Goal: Information Seeking & Learning: Compare options

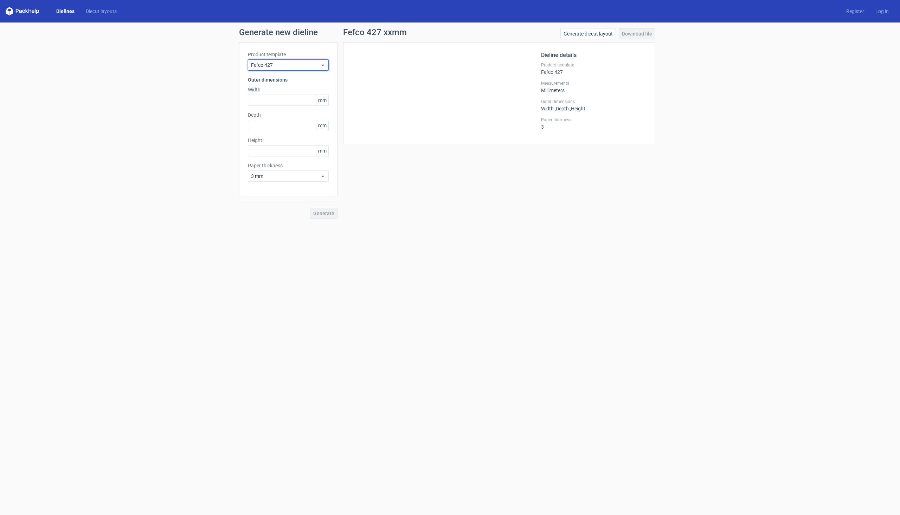
click at [323, 66] on icon at bounding box center [322, 65] width 5 height 6
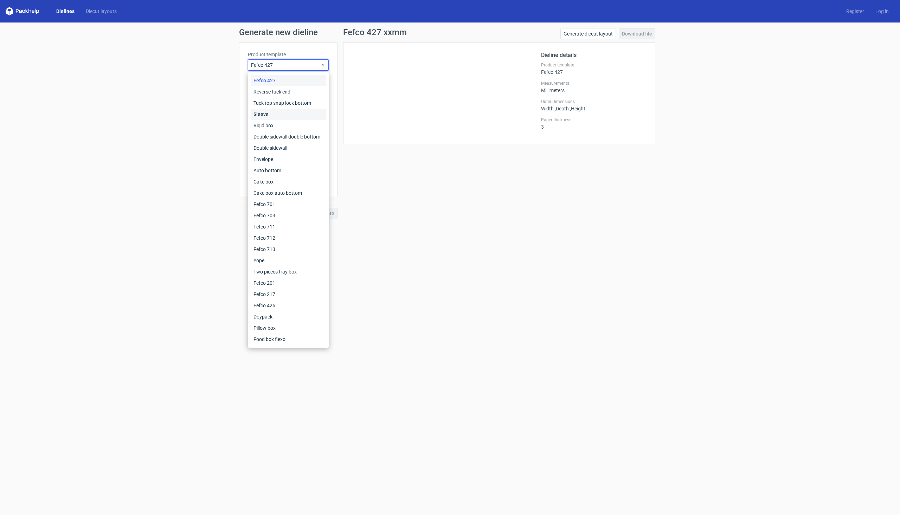
click at [275, 118] on div "Sleeve" at bounding box center [288, 114] width 75 height 11
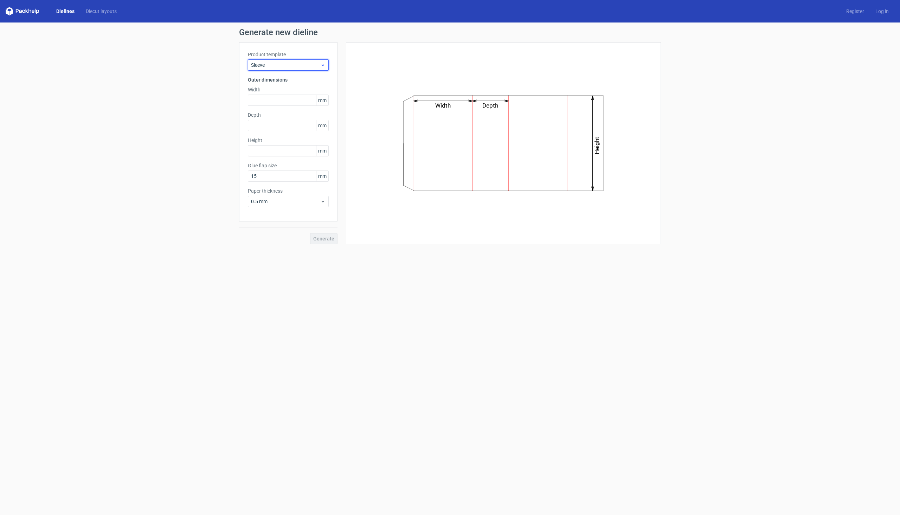
click at [316, 68] on span "Sleeve" at bounding box center [285, 65] width 69 height 7
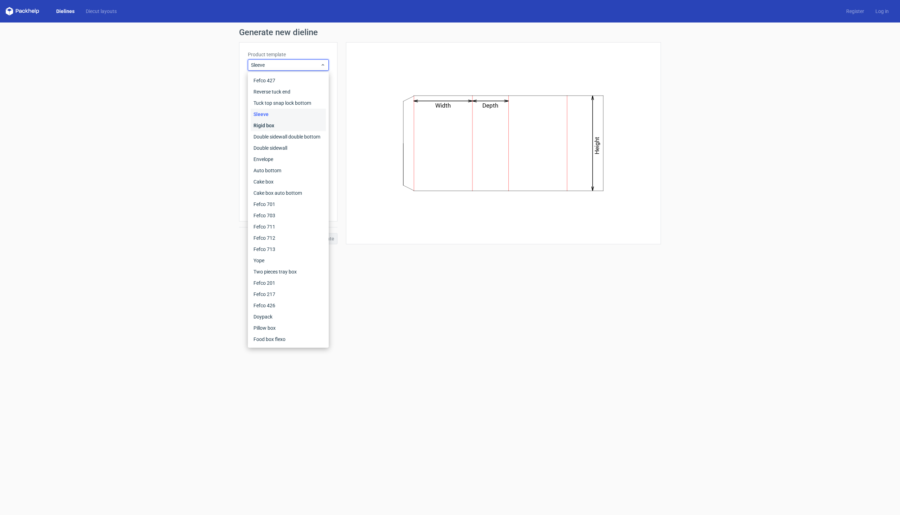
click at [298, 125] on div "Rigid box" at bounding box center [288, 125] width 75 height 11
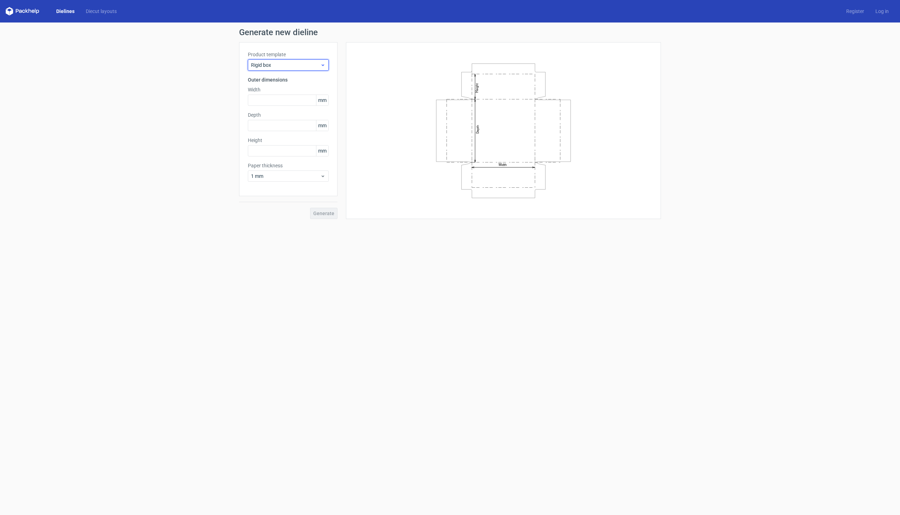
click at [307, 66] on span "Rigid box" at bounding box center [285, 65] width 69 height 7
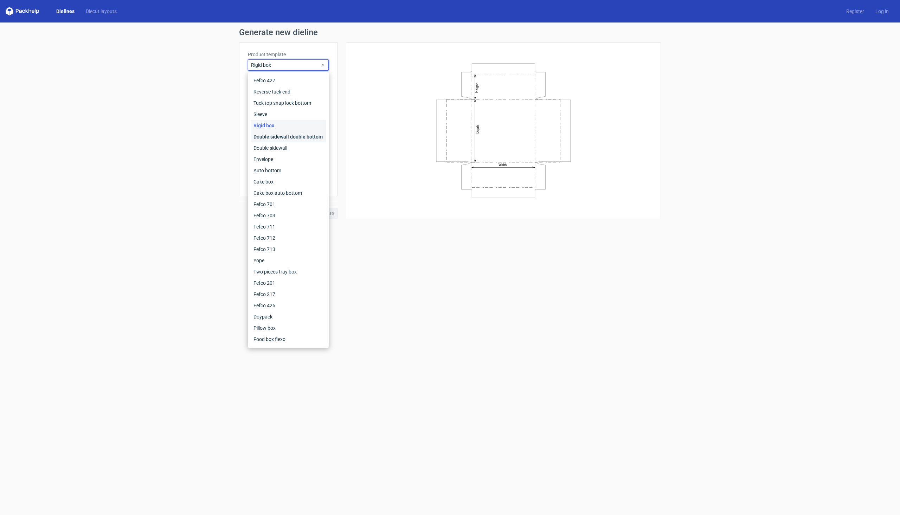
click at [304, 135] on div "Double sidewall double bottom" at bounding box center [288, 136] width 75 height 11
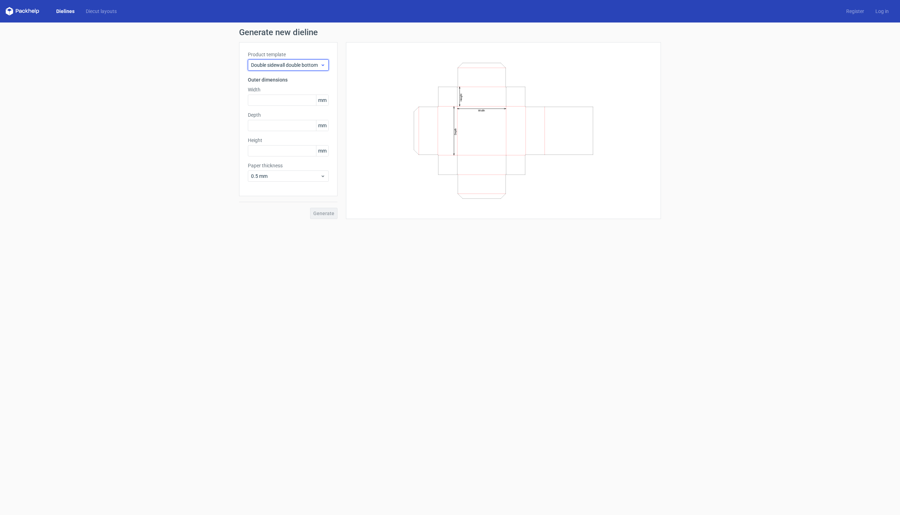
click at [302, 65] on span "Double sidewall double bottom" at bounding box center [285, 65] width 69 height 7
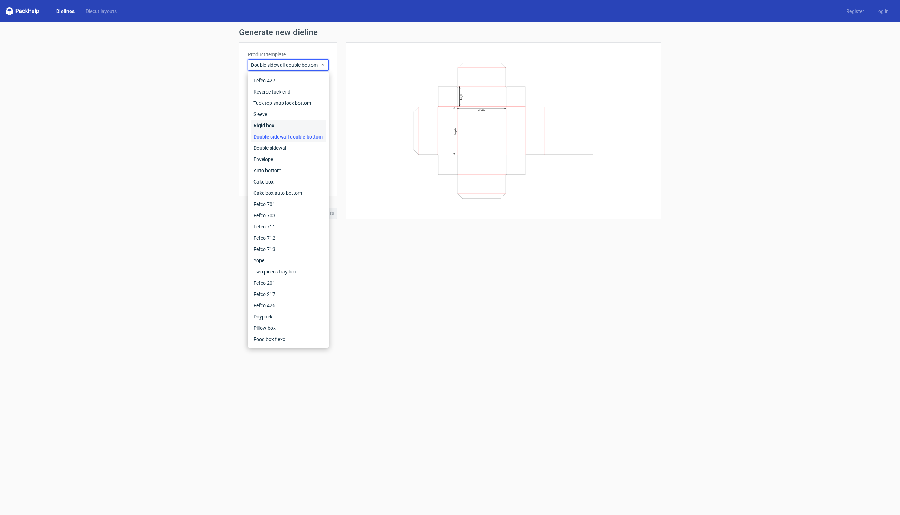
click at [289, 123] on div "Rigid box" at bounding box center [288, 125] width 75 height 11
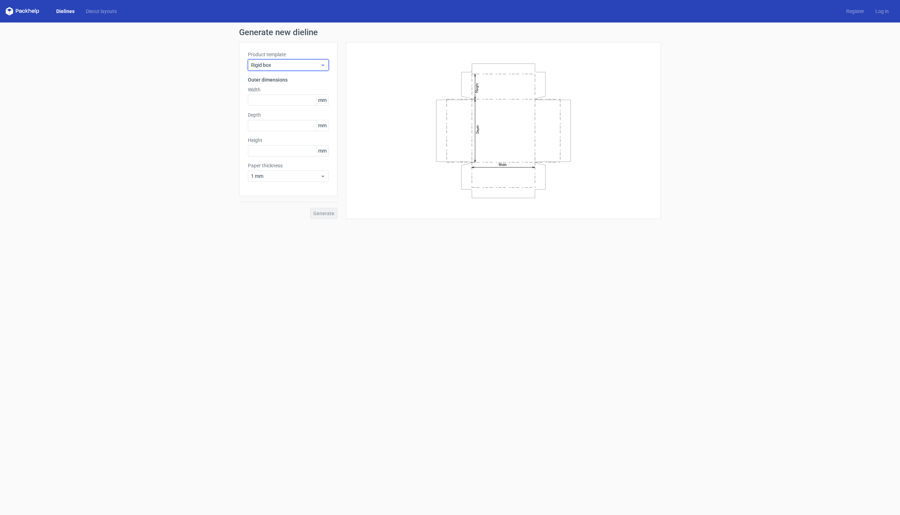
click at [307, 64] on span "Rigid box" at bounding box center [285, 65] width 69 height 7
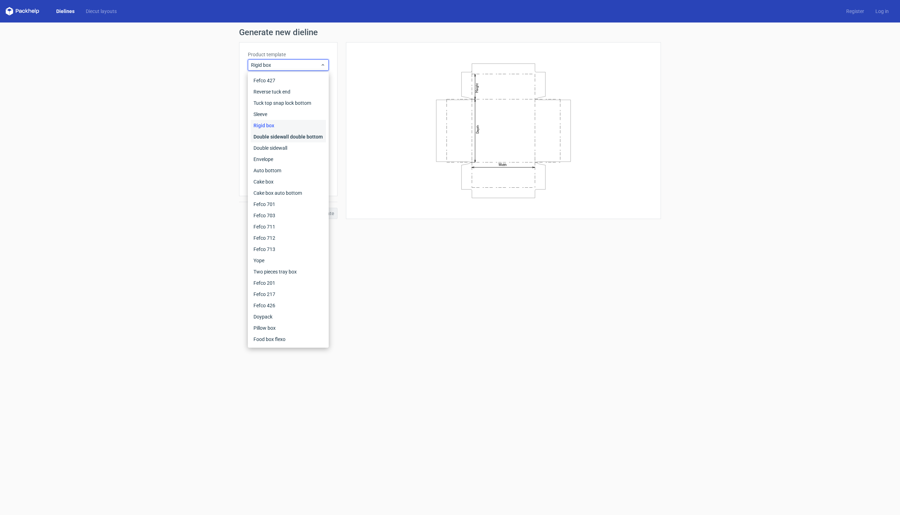
click at [296, 133] on div "Double sidewall double bottom" at bounding box center [288, 136] width 75 height 11
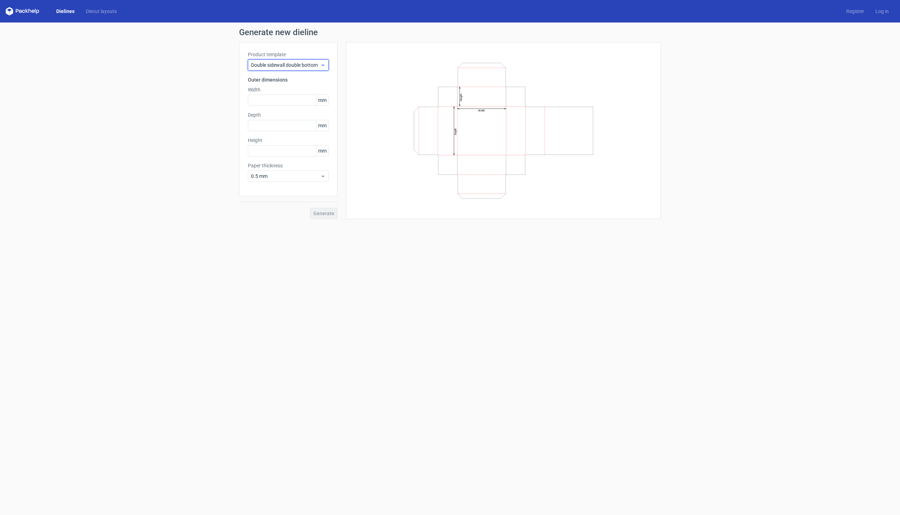
click at [285, 66] on span "Double sidewall double bottom" at bounding box center [285, 65] width 69 height 7
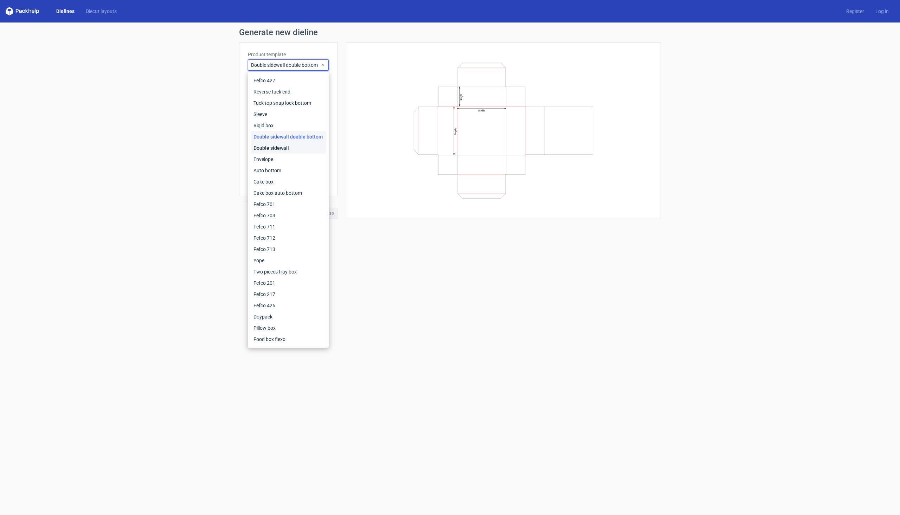
click at [290, 146] on div "Double sidewall" at bounding box center [288, 147] width 75 height 11
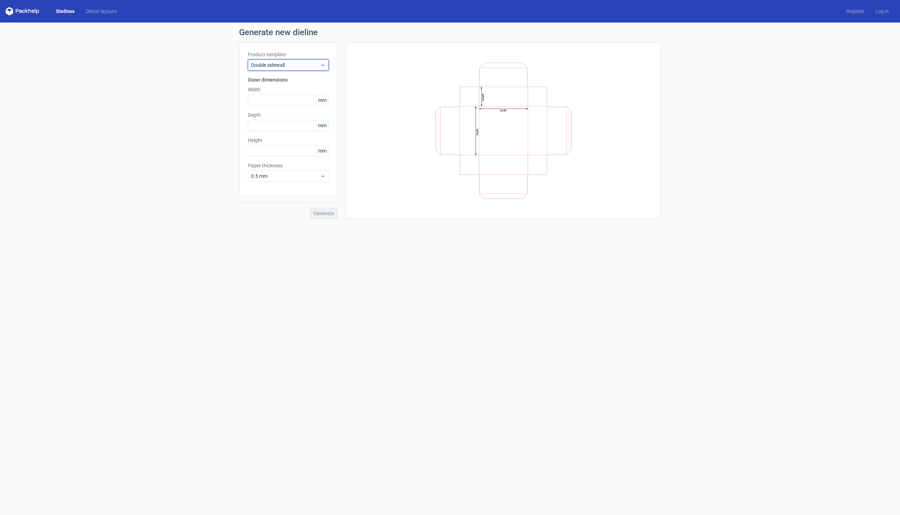
click at [286, 67] on span "Double sidewall" at bounding box center [285, 65] width 69 height 7
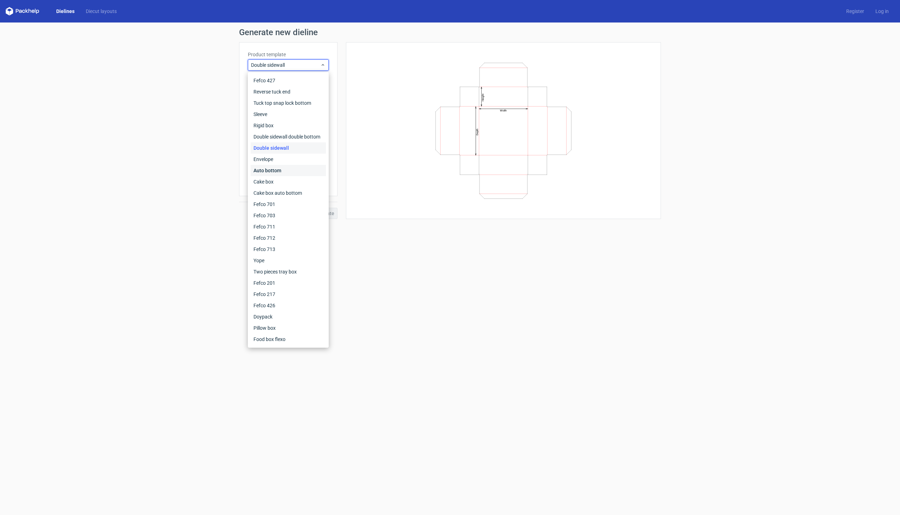
click at [268, 168] on div "Auto bottom" at bounding box center [288, 170] width 75 height 11
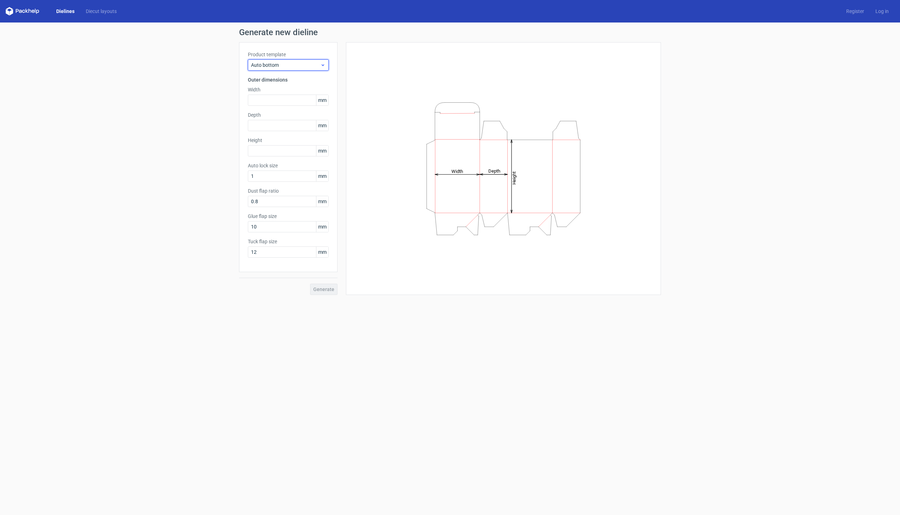
click at [284, 68] on span "Auto bottom" at bounding box center [285, 65] width 69 height 7
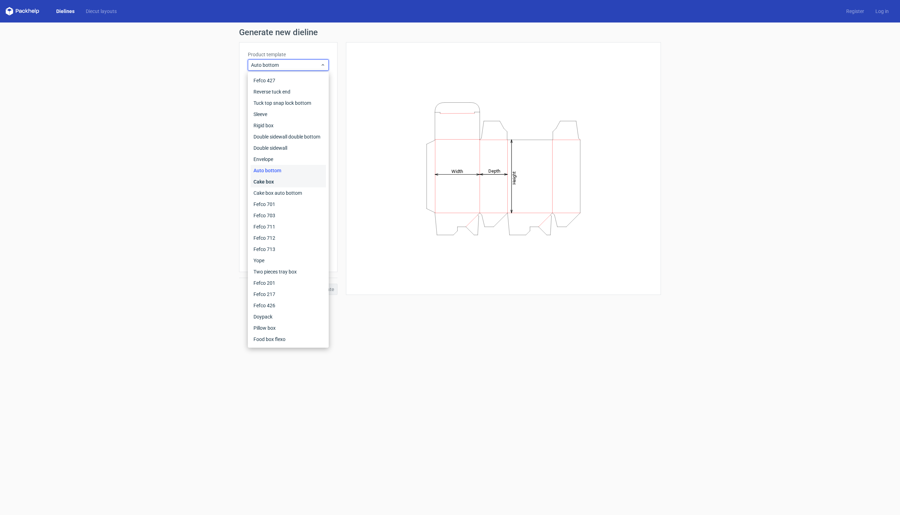
click at [275, 182] on div "Cake box" at bounding box center [288, 181] width 75 height 11
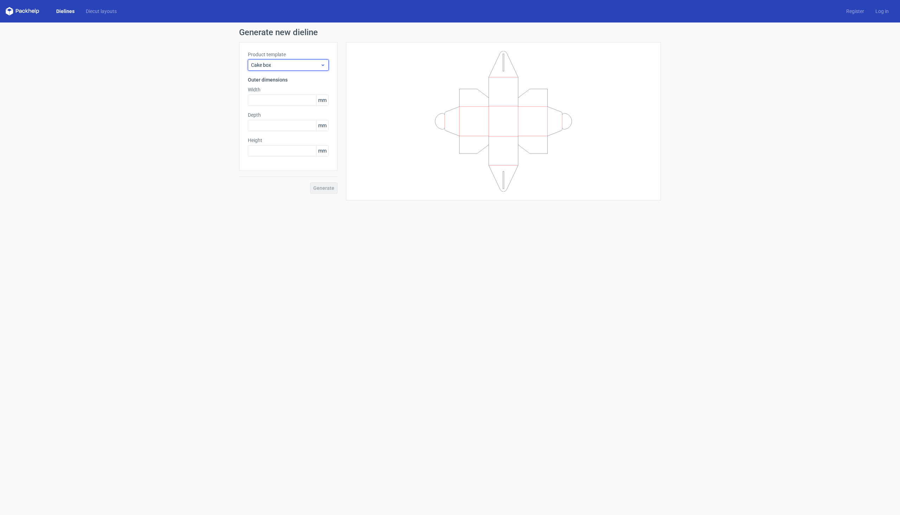
click at [287, 70] on div "Cake box" at bounding box center [288, 64] width 81 height 11
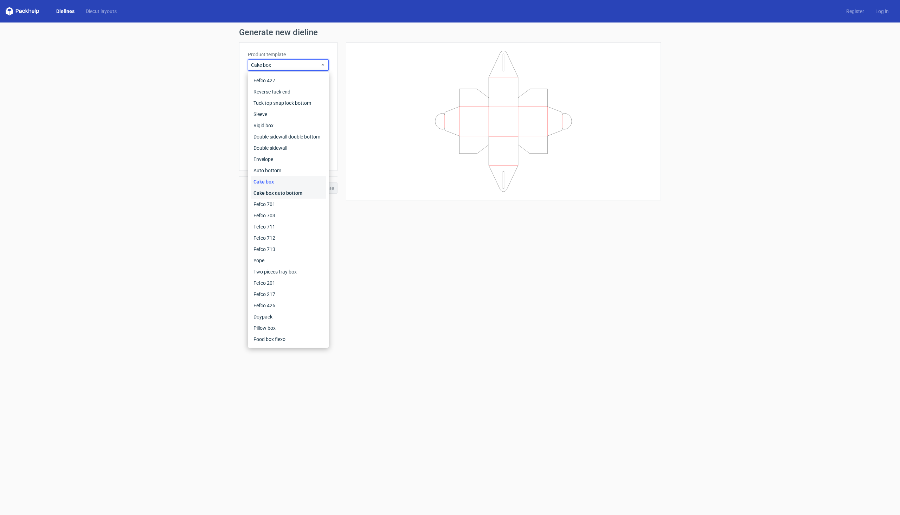
click at [278, 193] on div "Cake box auto bottom" at bounding box center [288, 192] width 75 height 11
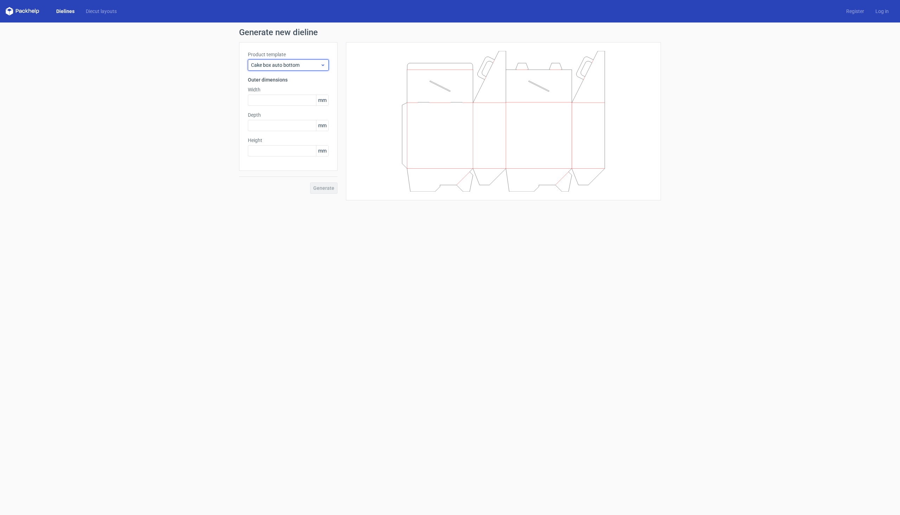
click at [288, 66] on span "Cake box auto bottom" at bounding box center [285, 65] width 69 height 7
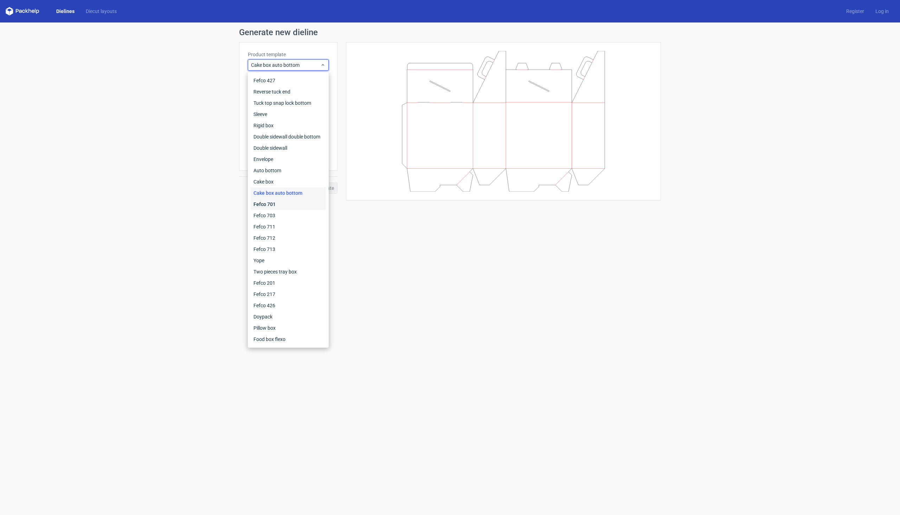
click at [279, 204] on div "Fefco 701" at bounding box center [288, 204] width 75 height 11
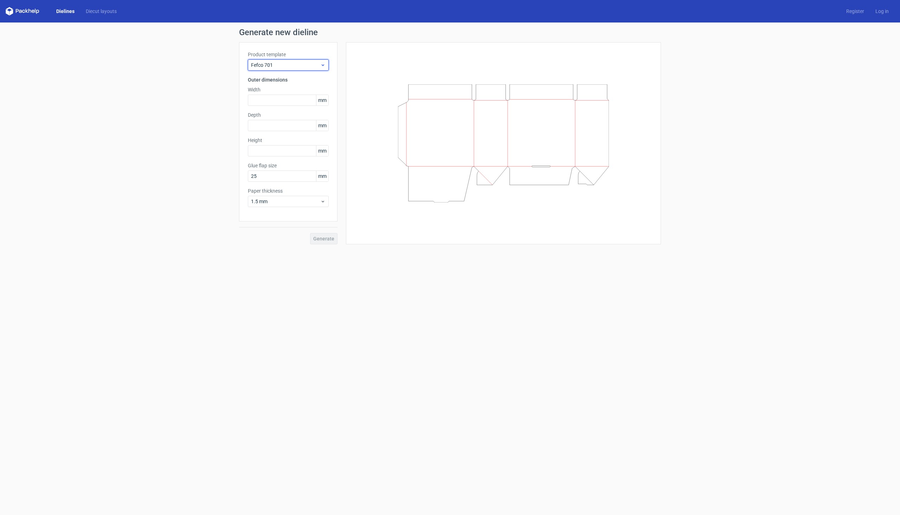
click at [302, 64] on span "Fefco 701" at bounding box center [285, 65] width 69 height 7
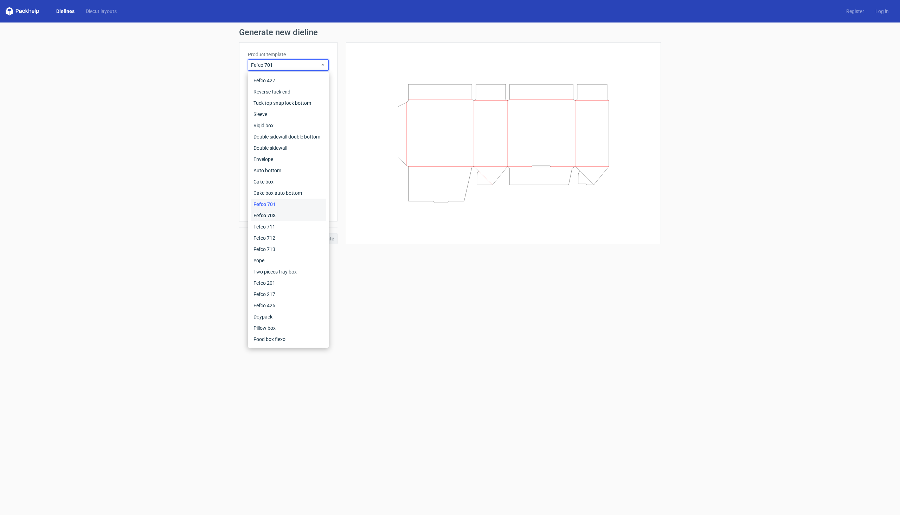
click at [290, 213] on div "Fefco 703" at bounding box center [288, 215] width 75 height 11
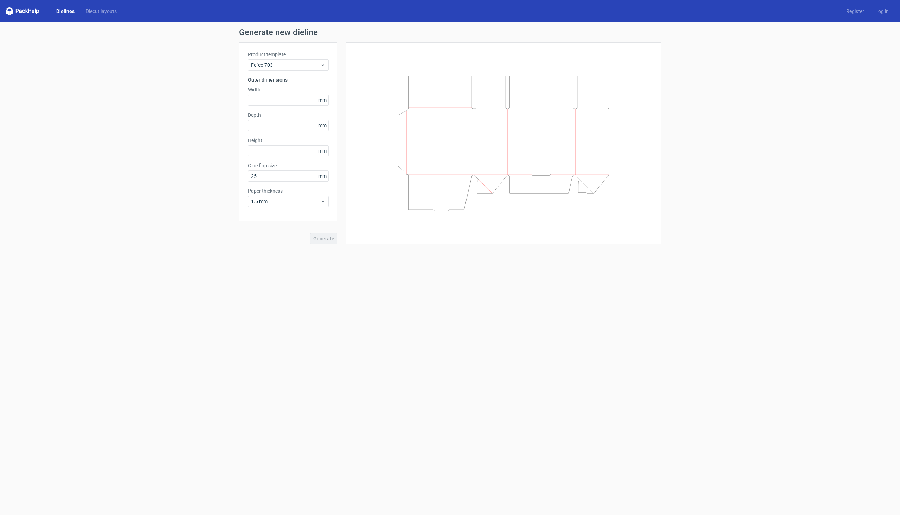
click at [300, 58] on div "Product template Fefco 703" at bounding box center [288, 61] width 81 height 20
click at [299, 59] on div "Fefco 703" at bounding box center [288, 64] width 81 height 11
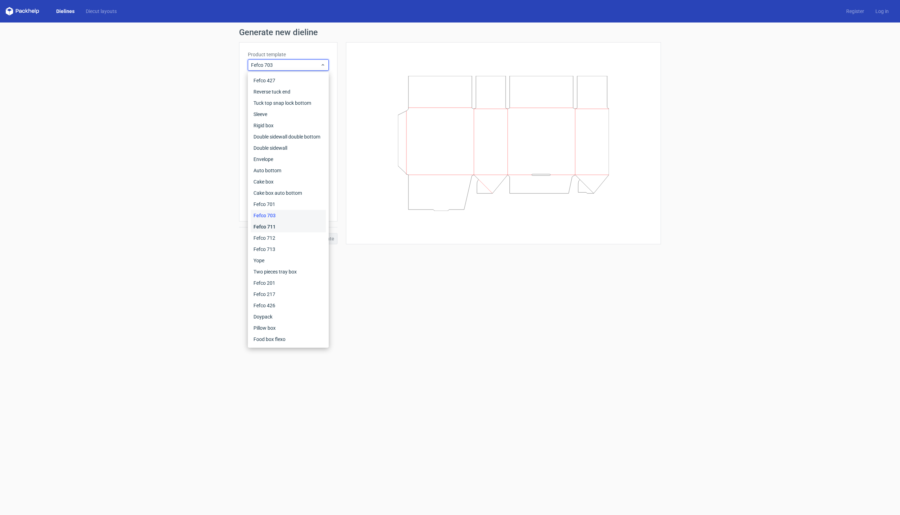
click at [286, 224] on div "Fefco 711" at bounding box center [288, 226] width 75 height 11
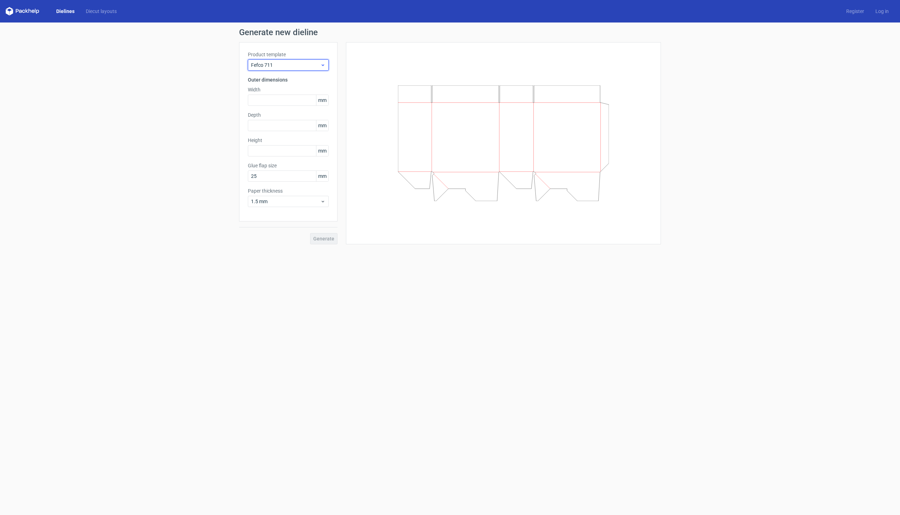
click at [308, 63] on span "Fefco 711" at bounding box center [285, 65] width 69 height 7
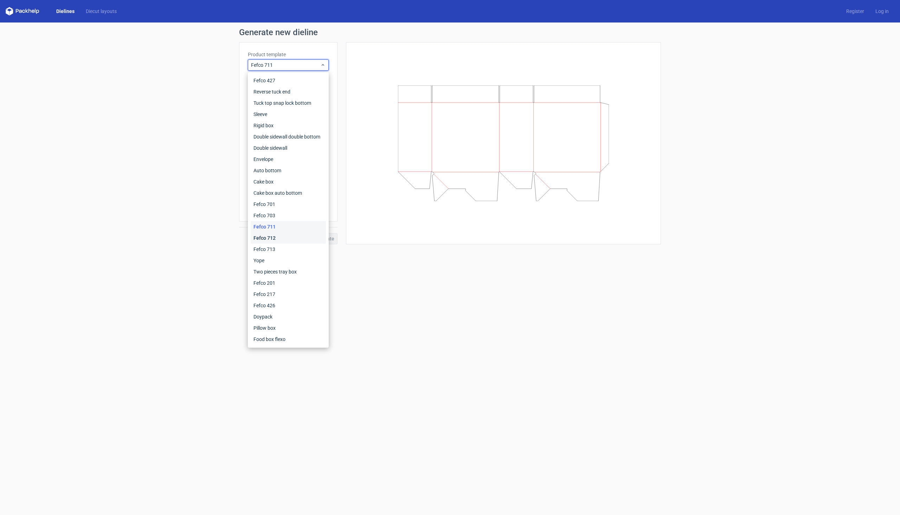
click at [288, 237] on div "Fefco 712" at bounding box center [288, 237] width 75 height 11
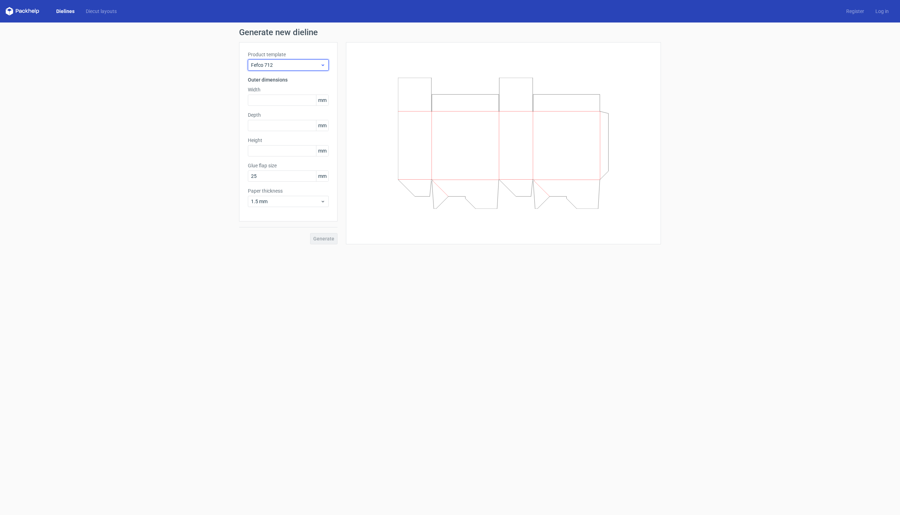
click at [306, 60] on div "Fefco 712" at bounding box center [288, 64] width 81 height 11
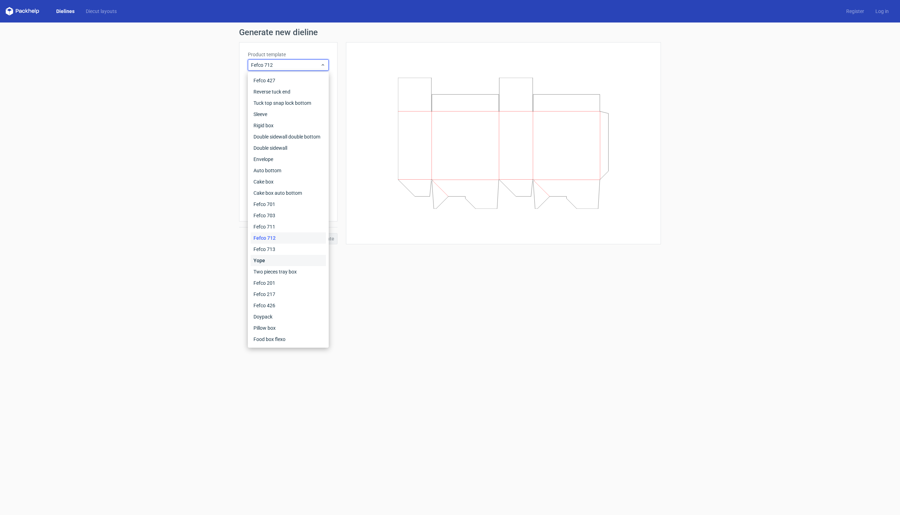
click at [300, 260] on div "Yope" at bounding box center [288, 260] width 75 height 11
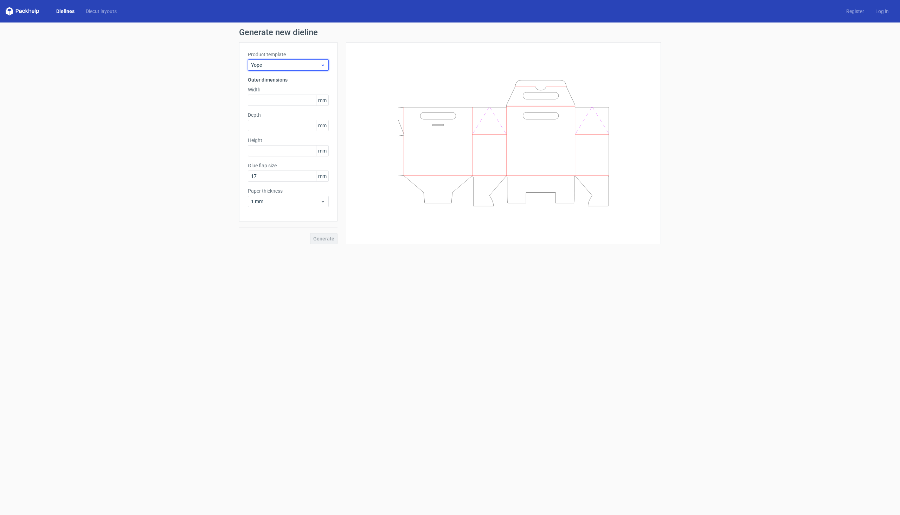
click at [305, 67] on span "Yope" at bounding box center [285, 65] width 69 height 7
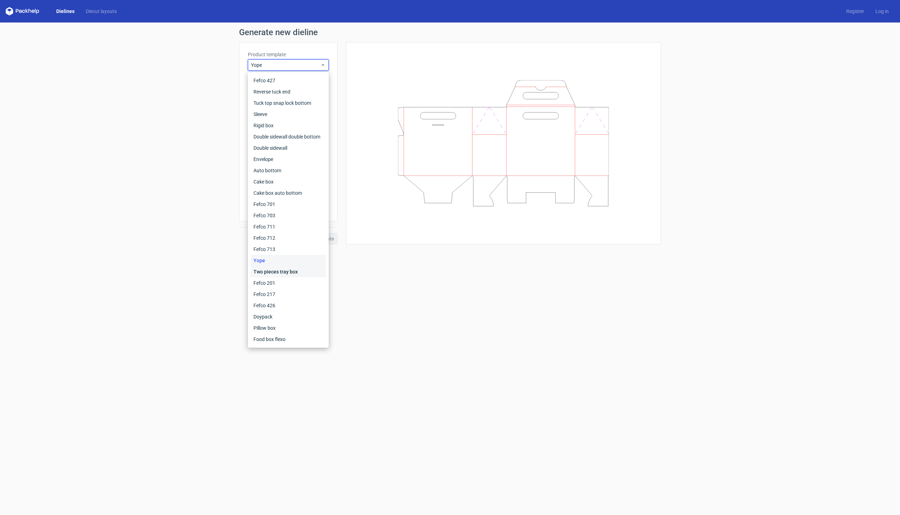
click at [292, 271] on div "Two pieces tray box" at bounding box center [288, 271] width 75 height 11
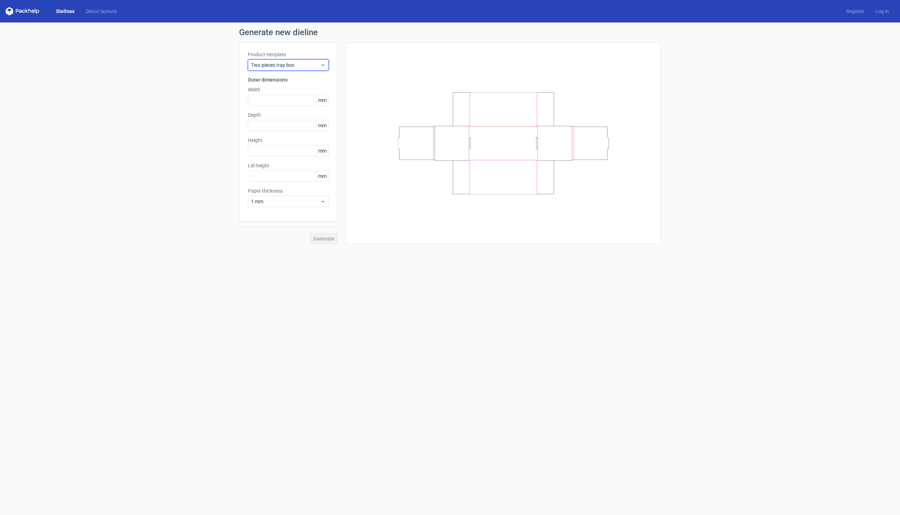
click at [308, 63] on span "Two pieces tray box" at bounding box center [285, 65] width 69 height 7
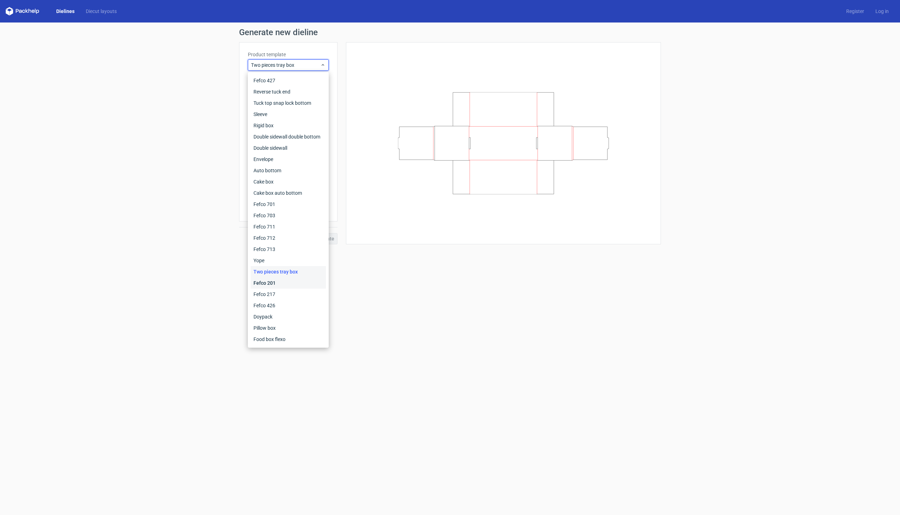
click at [284, 281] on div "Fefco 201" at bounding box center [288, 282] width 75 height 11
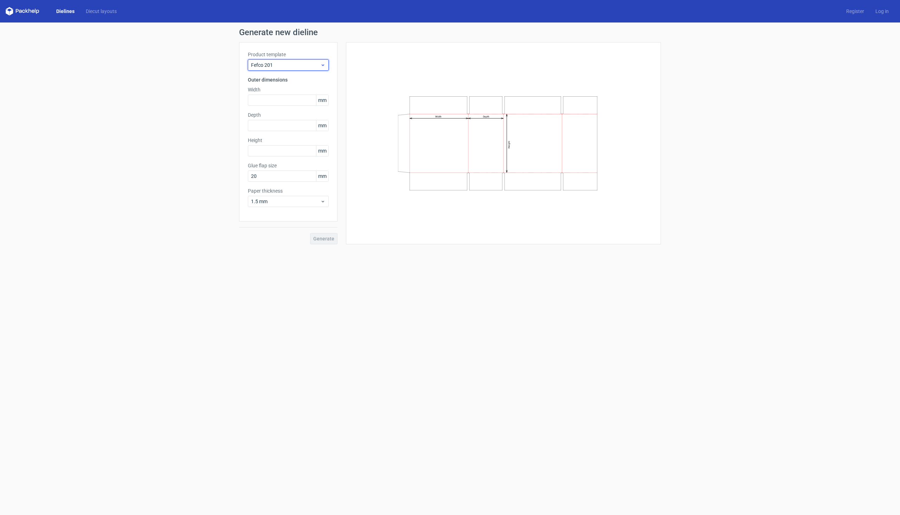
click at [312, 66] on span "Fefco 201" at bounding box center [285, 65] width 69 height 7
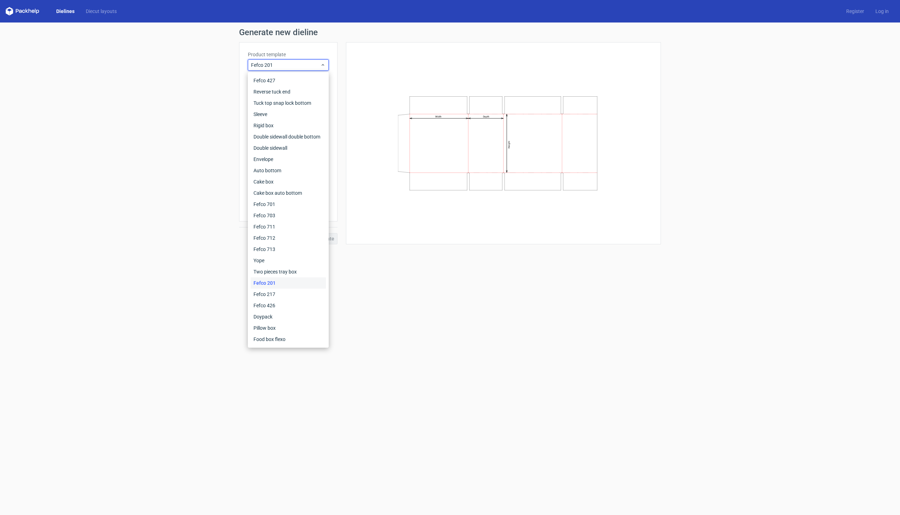
click at [271, 288] on div "Fefco 201" at bounding box center [288, 282] width 75 height 11
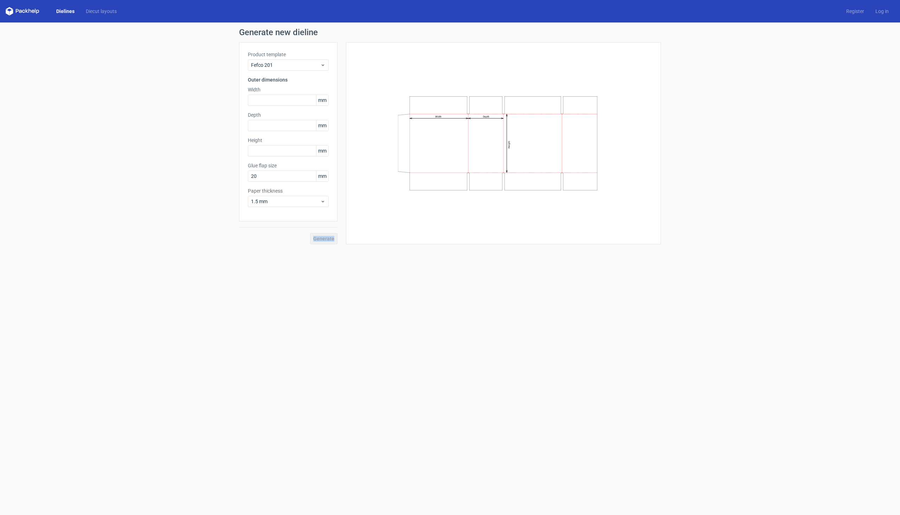
click at [271, 288] on form "Generate new dieline Product template Fefco 201 Outer dimensions Width mm Depth…" at bounding box center [450, 268] width 900 height 492
click at [294, 69] on div "Fefco 201" at bounding box center [288, 64] width 81 height 11
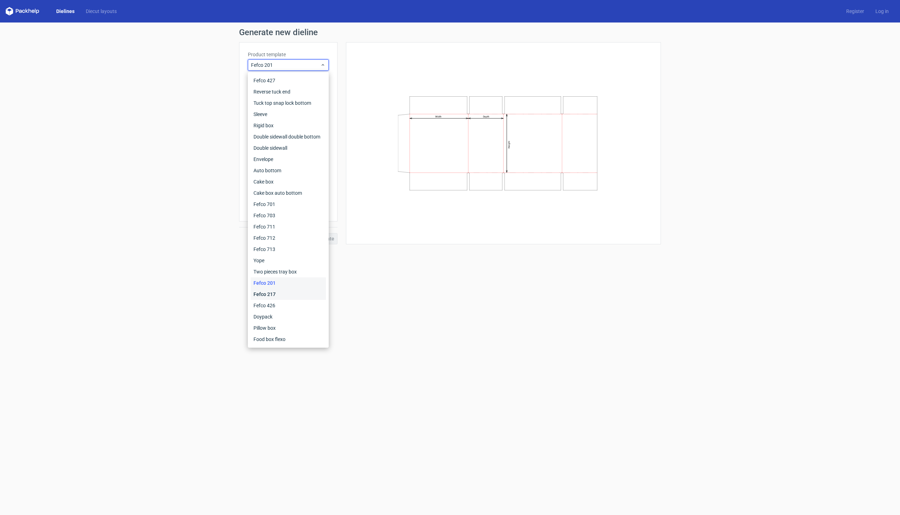
click at [269, 290] on div "Fefco 217" at bounding box center [288, 294] width 75 height 11
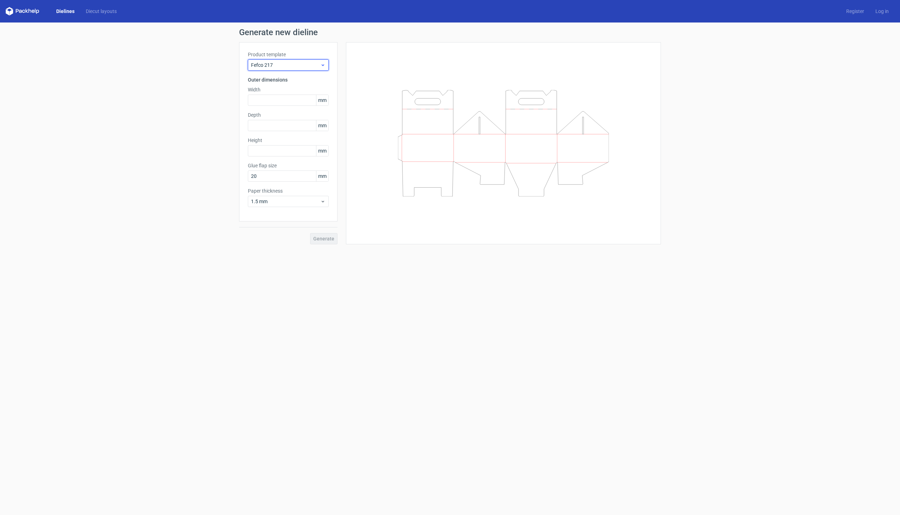
click at [300, 64] on span "Fefco 217" at bounding box center [285, 65] width 69 height 7
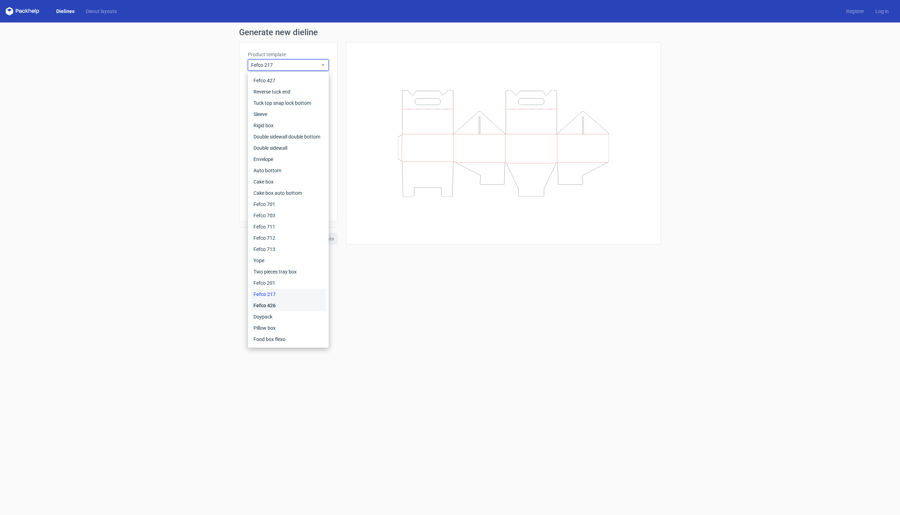
click at [281, 303] on div "Fefco 426" at bounding box center [288, 305] width 75 height 11
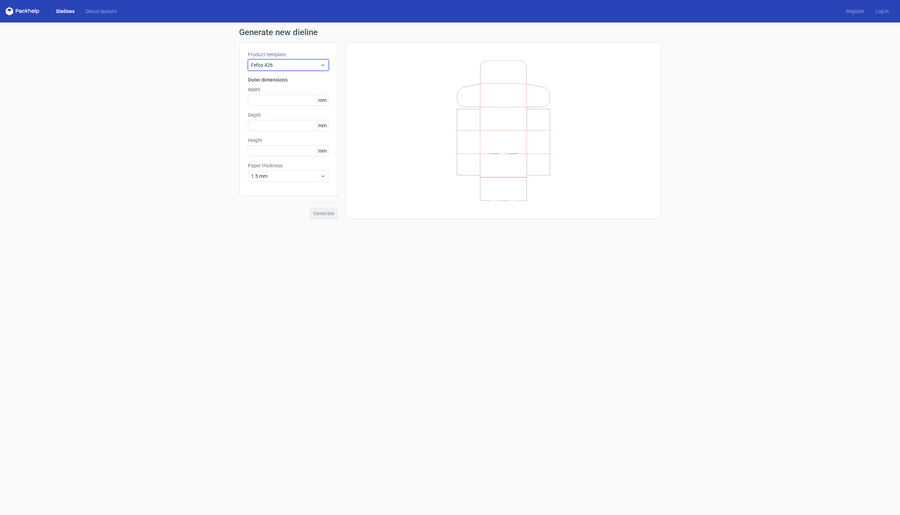
click at [296, 62] on span "Fefco 426" at bounding box center [285, 65] width 69 height 7
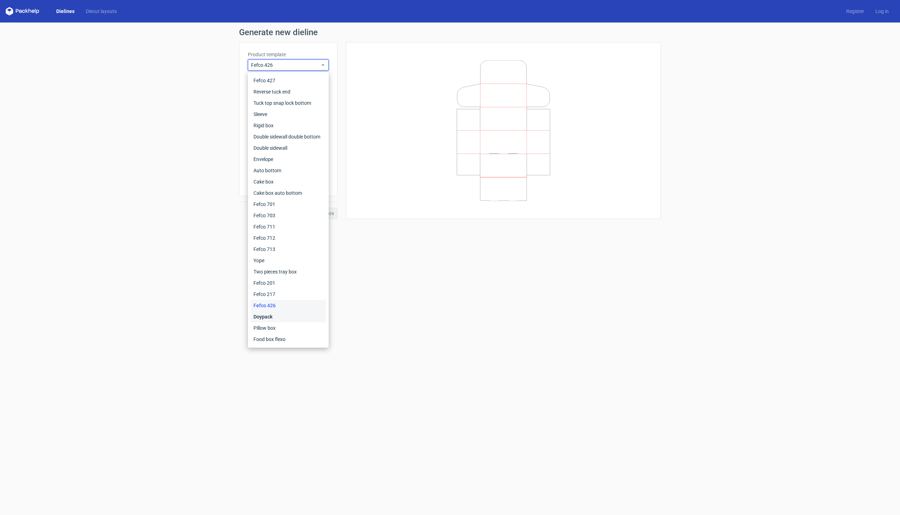
click at [274, 314] on div "Doypack" at bounding box center [288, 316] width 75 height 11
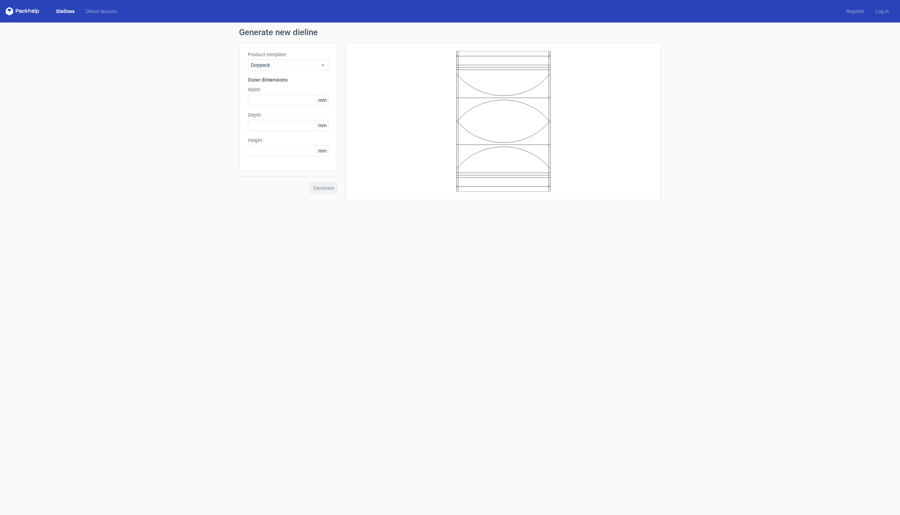
click at [302, 72] on div "Product template Doypack Outer dimensions Width mm Depth mm Height mm" at bounding box center [288, 106] width 98 height 129
click at [304, 68] on span "Doypack" at bounding box center [285, 65] width 69 height 7
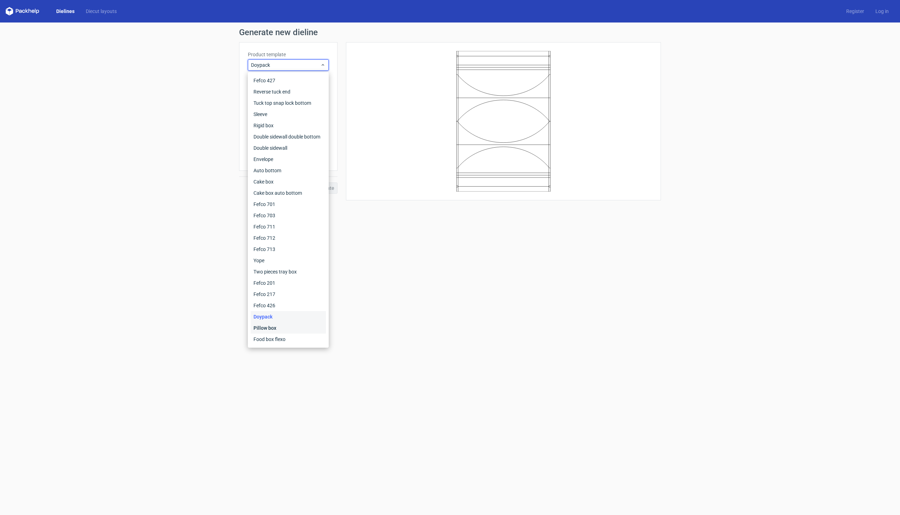
click at [262, 333] on div "Pillow box" at bounding box center [288, 327] width 75 height 11
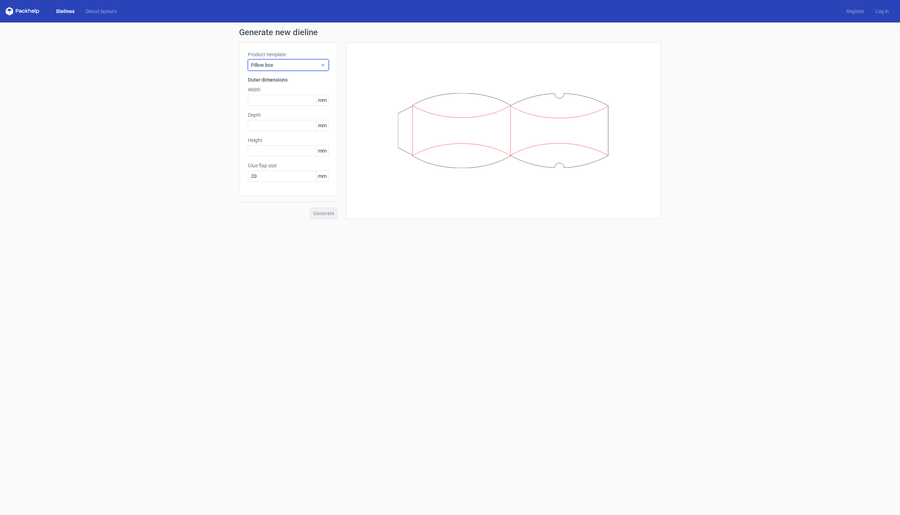
click at [295, 60] on div "Pillow box" at bounding box center [288, 64] width 81 height 11
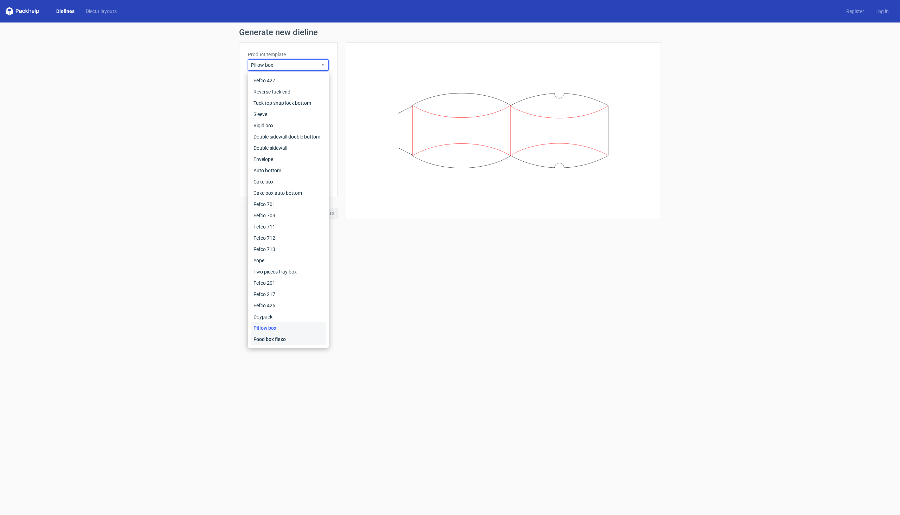
click at [271, 336] on div "Food box flexo" at bounding box center [288, 339] width 75 height 11
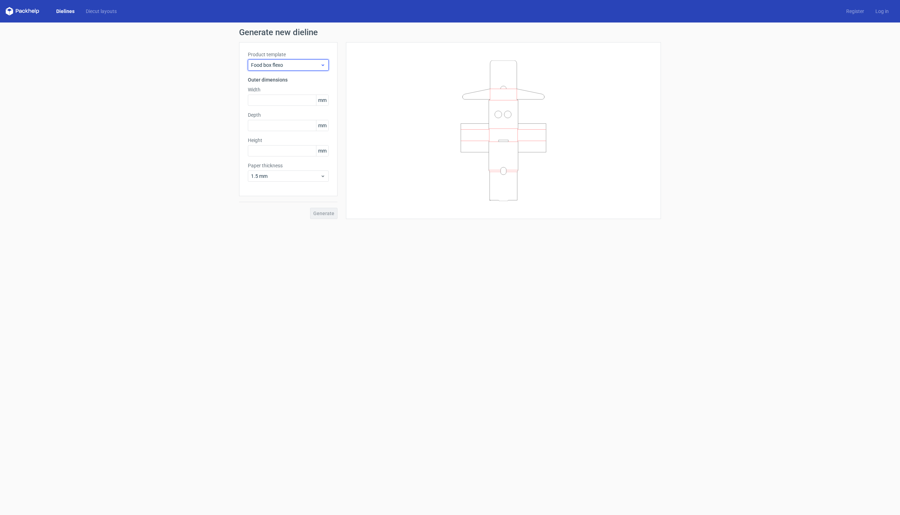
click at [308, 63] on span "Food box flexo" at bounding box center [285, 65] width 69 height 7
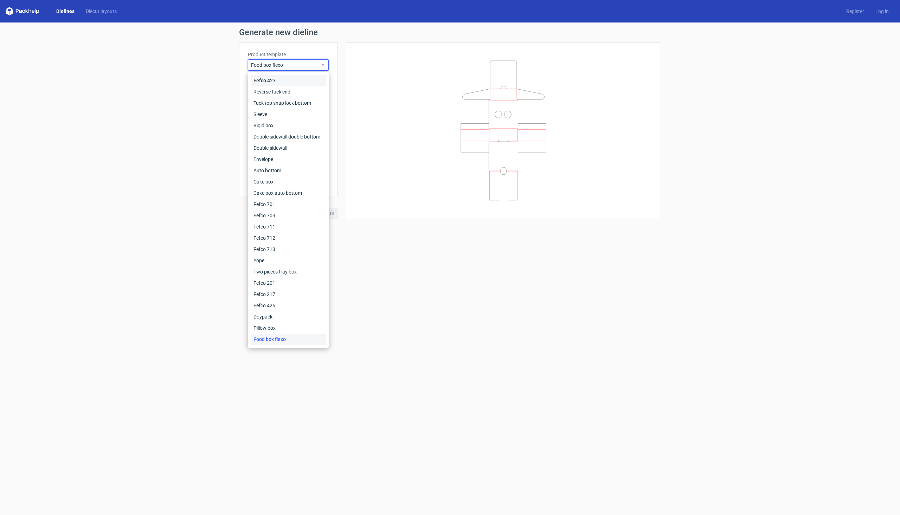
click at [296, 77] on div "Fefco 427" at bounding box center [288, 80] width 75 height 11
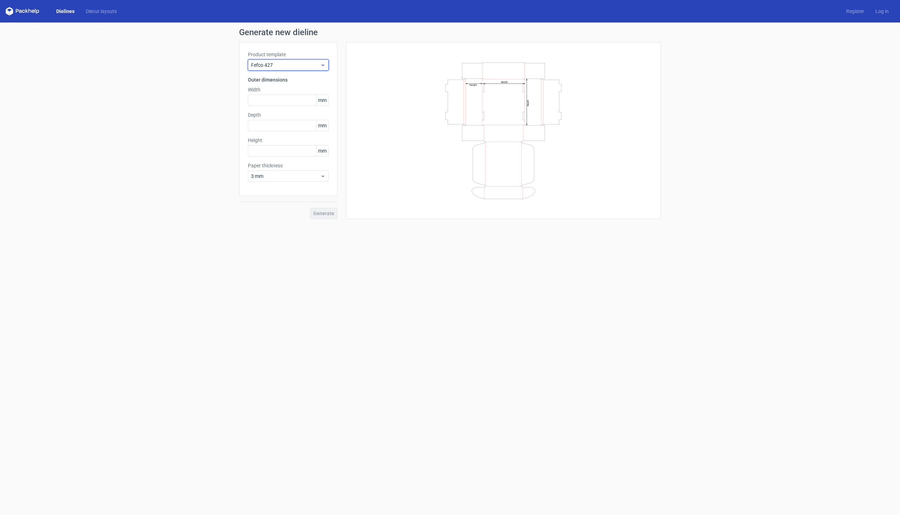
click at [302, 65] on span "Fefco 427" at bounding box center [285, 65] width 69 height 7
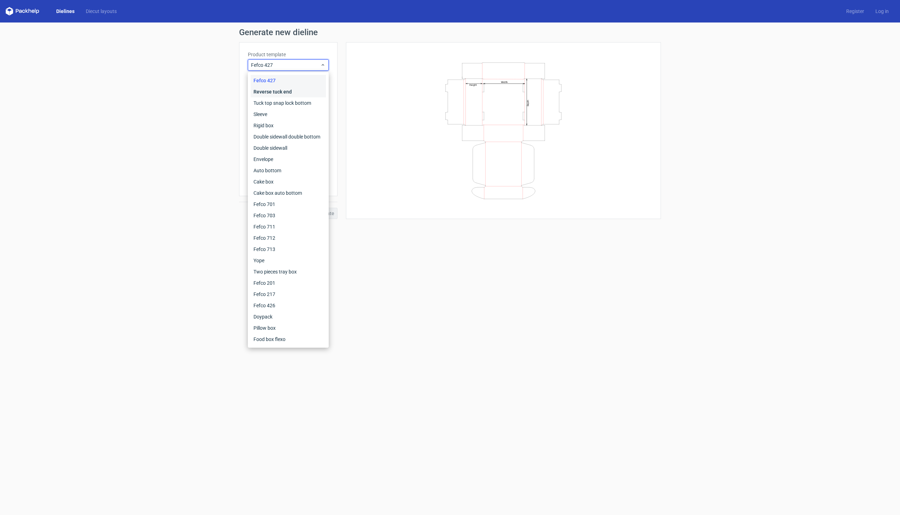
click at [302, 93] on div "Reverse tuck end" at bounding box center [288, 91] width 75 height 11
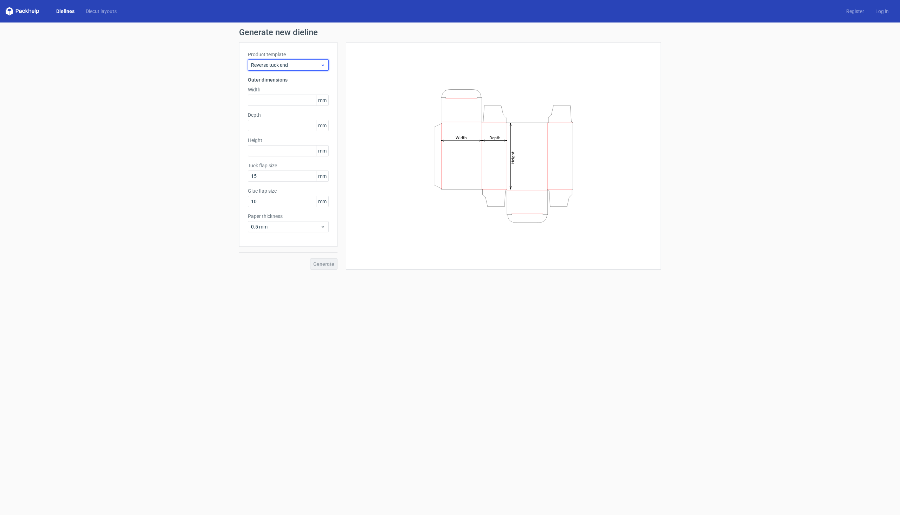
click at [309, 68] on span "Reverse tuck end" at bounding box center [285, 65] width 69 height 7
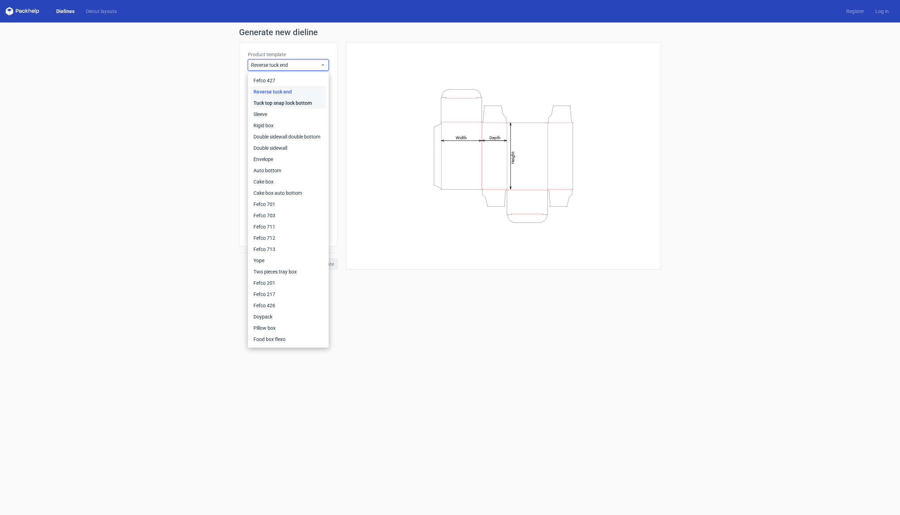
click at [301, 107] on div "Tuck top snap lock bottom" at bounding box center [288, 102] width 75 height 11
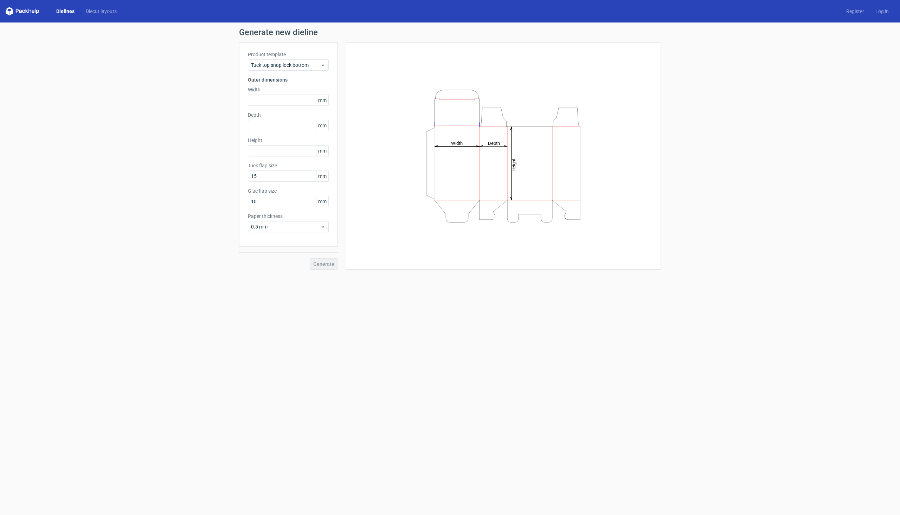
click at [313, 71] on div "Product template Tuck top snap lock bottom Outer dimensions Width mm Depth mm H…" at bounding box center [288, 144] width 98 height 205
drag, startPoint x: 313, startPoint y: 67, endPoint x: 309, endPoint y: 70, distance: 4.6
click at [311, 67] on span "Tuck top snap lock bottom" at bounding box center [285, 65] width 69 height 7
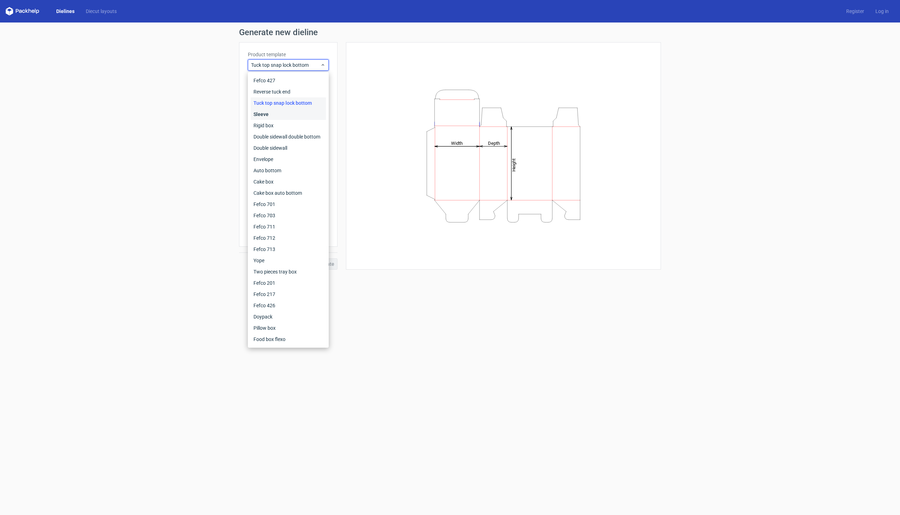
click at [291, 112] on div "Sleeve" at bounding box center [288, 114] width 75 height 11
